Goal: Manage account settings

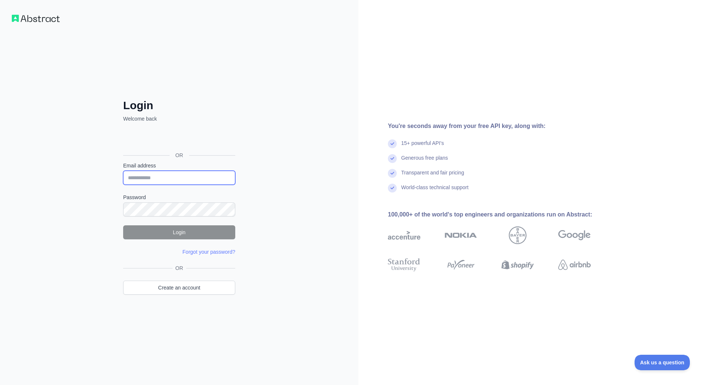
click at [167, 177] on input "Email address" at bounding box center [179, 178] width 112 height 14
type input "**********"
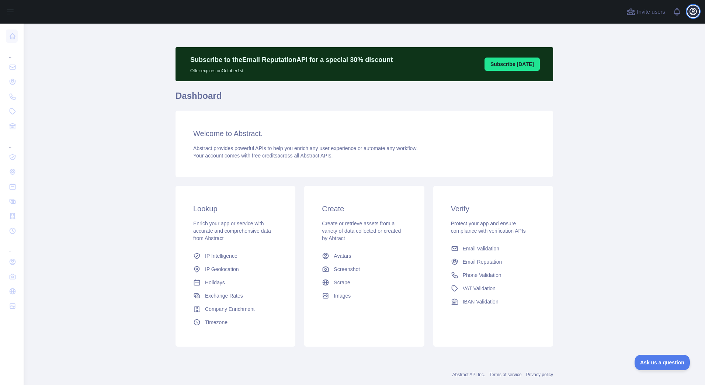
click at [694, 14] on icon "button" at bounding box center [693, 11] width 9 height 9
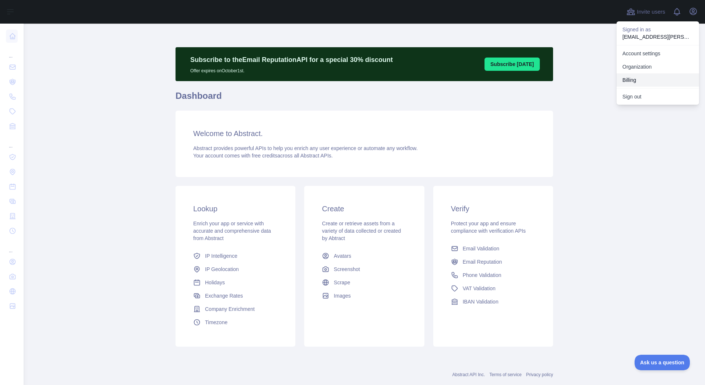
click at [649, 77] on button "Billing" at bounding box center [658, 79] width 83 height 13
